Goal: Information Seeking & Learning: Learn about a topic

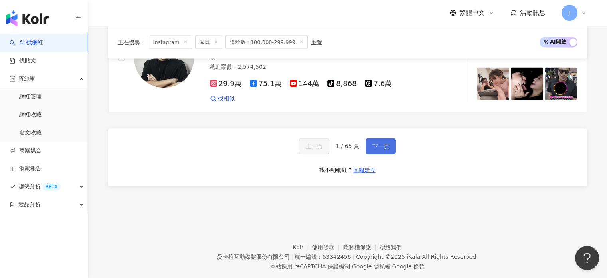
click at [377, 138] on button "下一頁" at bounding box center [381, 146] width 30 height 16
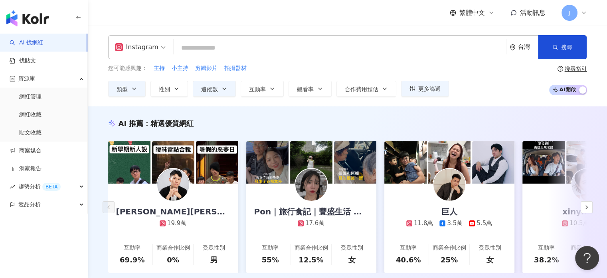
click at [226, 49] on input "search" at bounding box center [340, 47] width 326 height 15
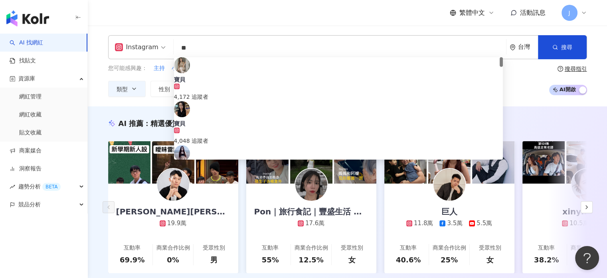
type input "*"
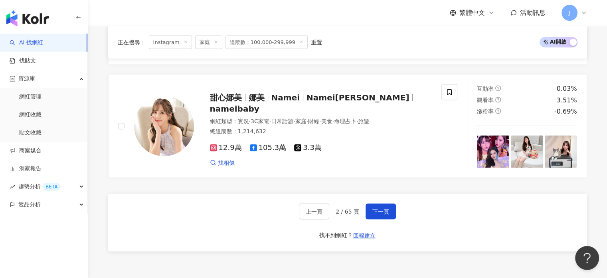
scroll to position [1518, 0]
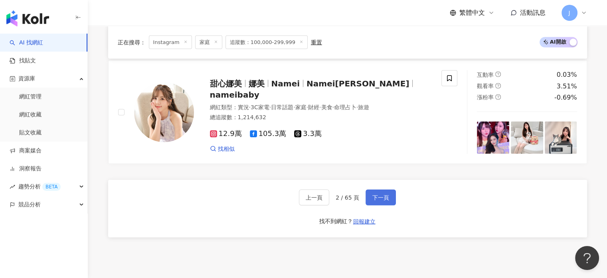
click at [387, 200] on span "下一頁" at bounding box center [381, 197] width 17 height 6
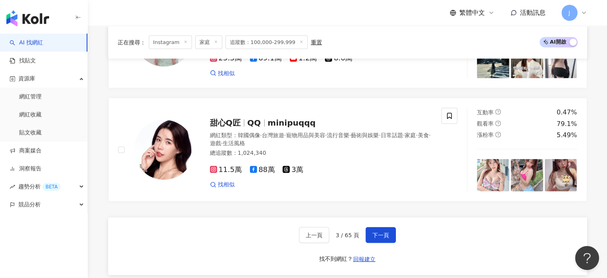
scroll to position [1594, 0]
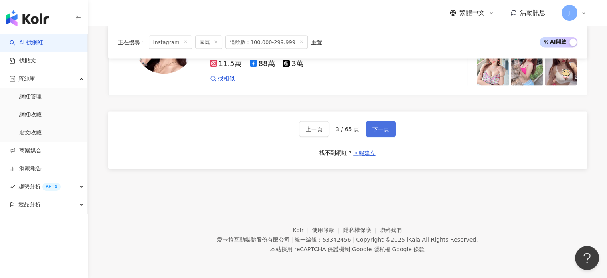
click at [378, 127] on span "下一頁" at bounding box center [381, 129] width 17 height 6
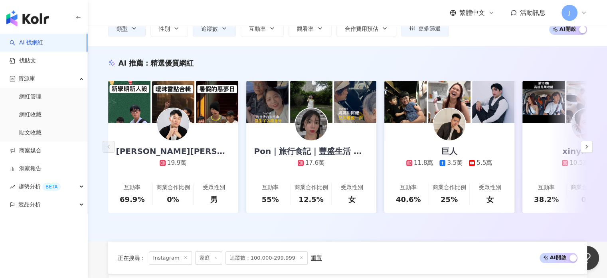
scroll to position [0, 0]
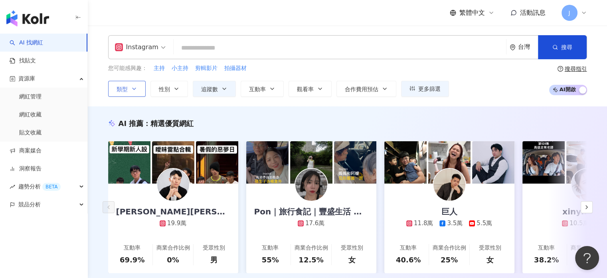
click at [141, 92] on button "類型" at bounding box center [127, 89] width 38 height 16
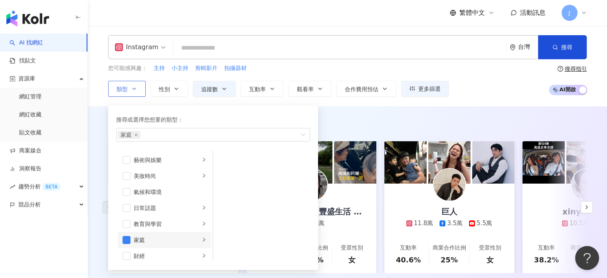
click at [173, 238] on div "家庭" at bounding box center [167, 239] width 66 height 9
click at [243, 163] on div "母嬰" at bounding box center [267, 159] width 73 height 9
click at [342, 93] on button "合作費用預估" at bounding box center [367, 89] width 60 height 16
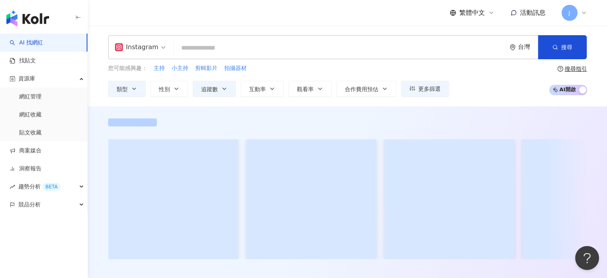
click at [268, 114] on div "對您有幫助嗎？" at bounding box center [348, 196] width 520 height 181
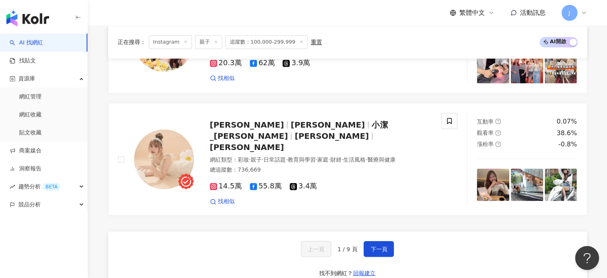
scroll to position [1358, 0]
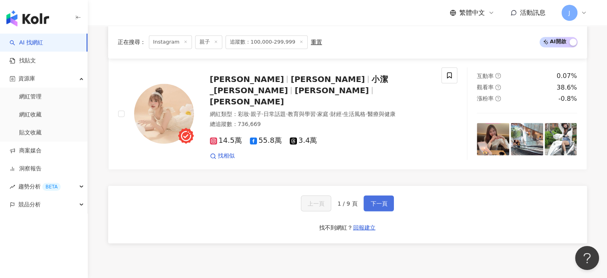
click at [368, 195] on button "下一頁" at bounding box center [379, 203] width 30 height 16
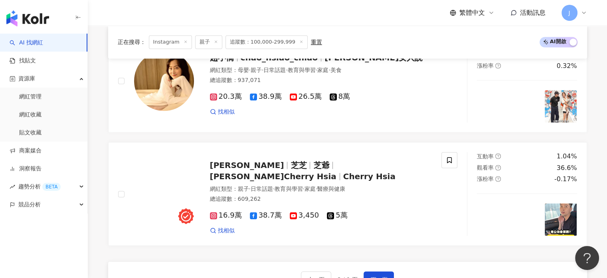
scroll to position [1398, 0]
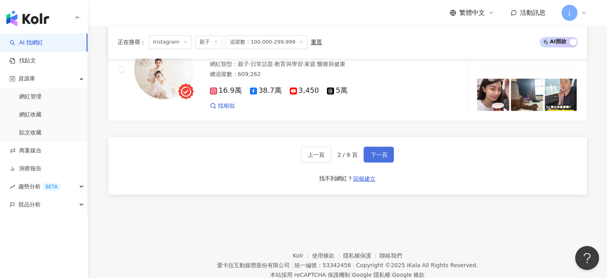
click at [379, 157] on span "下一頁" at bounding box center [379, 154] width 17 height 6
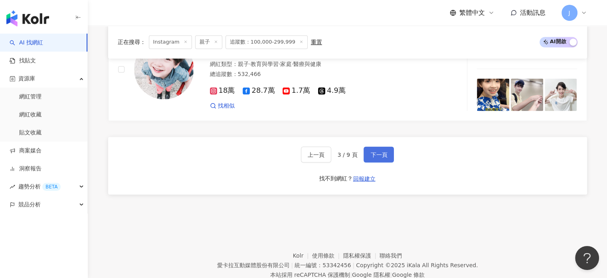
click at [387, 157] on button "下一頁" at bounding box center [379, 154] width 30 height 16
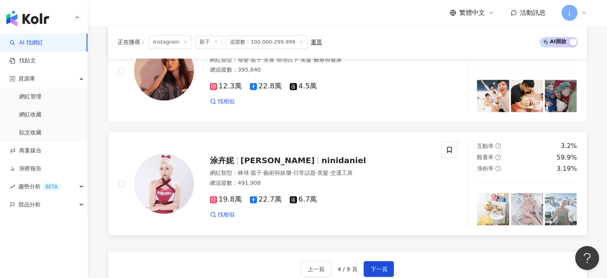
scroll to position [1318, 0]
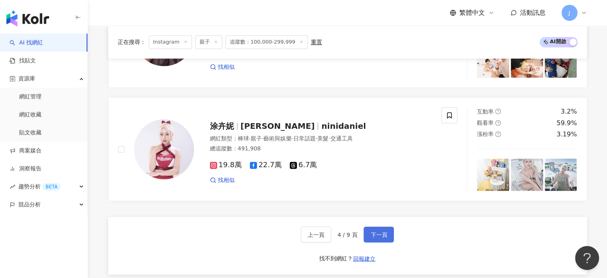
click at [368, 236] on button "下一頁" at bounding box center [379, 234] width 30 height 16
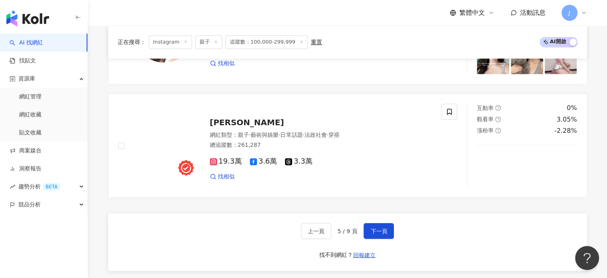
scroll to position [1398, 0]
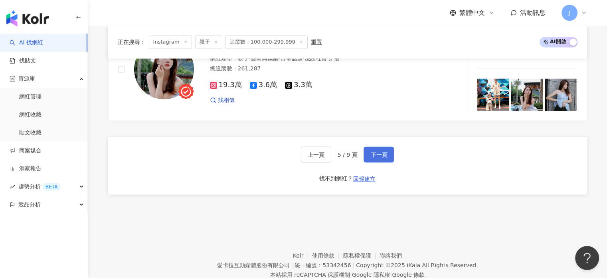
click at [375, 155] on span "下一頁" at bounding box center [379, 154] width 17 height 6
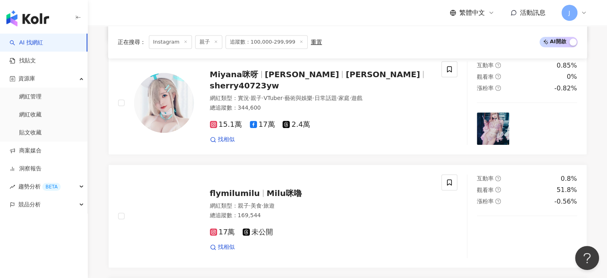
scroll to position [919, 0]
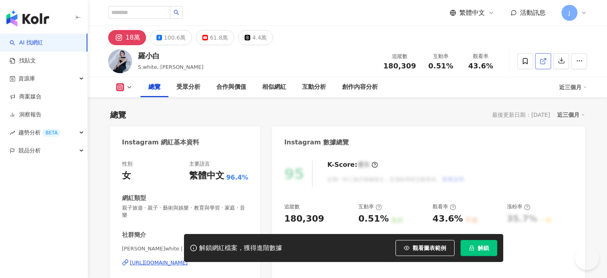
click at [542, 58] on icon at bounding box center [543, 61] width 7 height 7
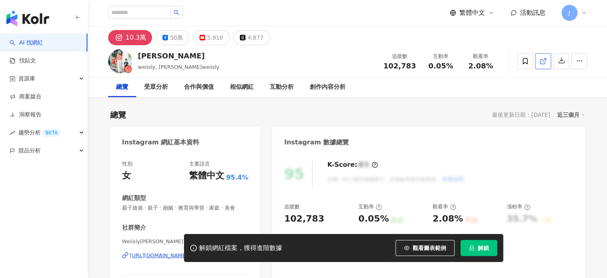
click at [540, 65] on span at bounding box center [543, 61] width 7 height 8
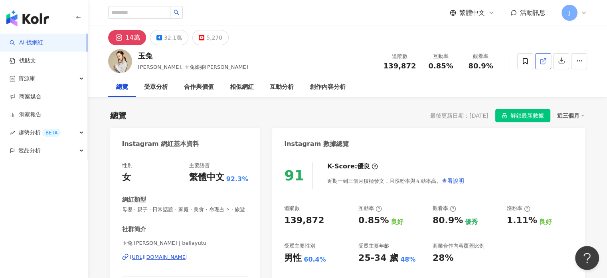
click at [543, 64] on span at bounding box center [543, 61] width 7 height 8
